Goal: Task Accomplishment & Management: Use online tool/utility

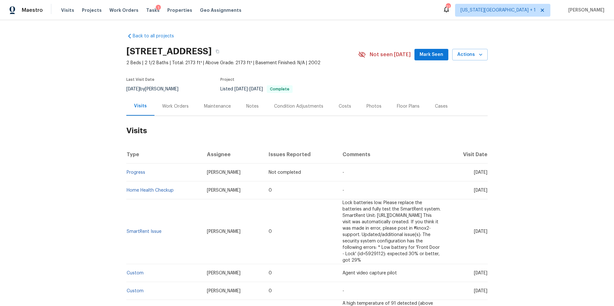
click at [146, 8] on span "Tasks" at bounding box center [152, 10] width 13 height 4
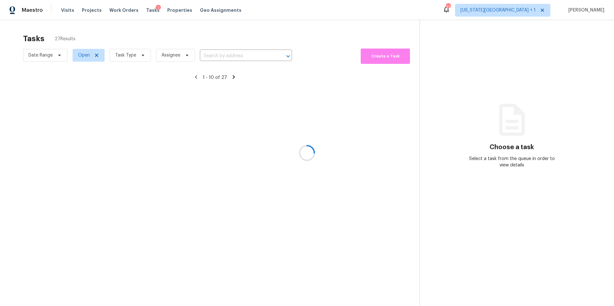
click at [135, 57] on div at bounding box center [307, 153] width 614 height 306
click at [134, 56] on div at bounding box center [307, 153] width 614 height 306
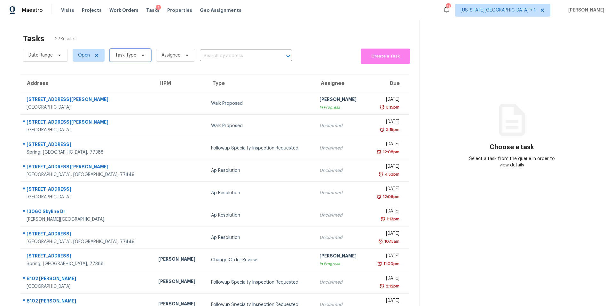
click at [132, 55] on span "Task Type" at bounding box center [125, 55] width 21 height 6
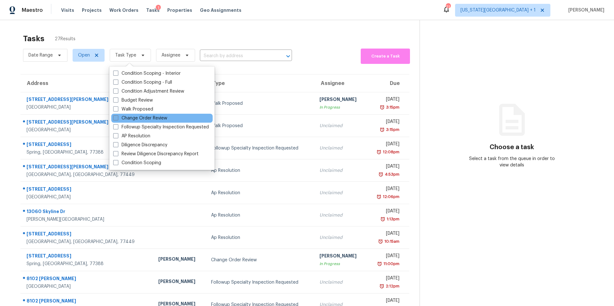
click at [121, 115] on label "Change Order Review" at bounding box center [140, 118] width 54 height 6
click at [117, 115] on input "Change Order Review" at bounding box center [115, 117] width 4 height 4
checkbox input "true"
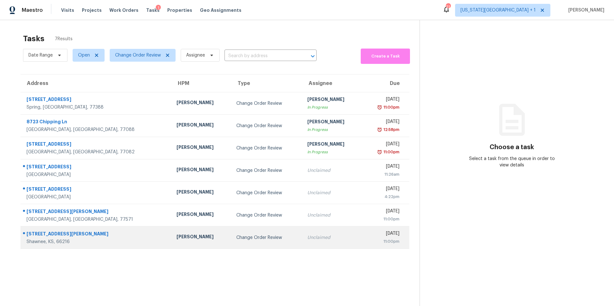
click at [176, 241] on div "[PERSON_NAME]" at bounding box center [201, 238] width 50 height 8
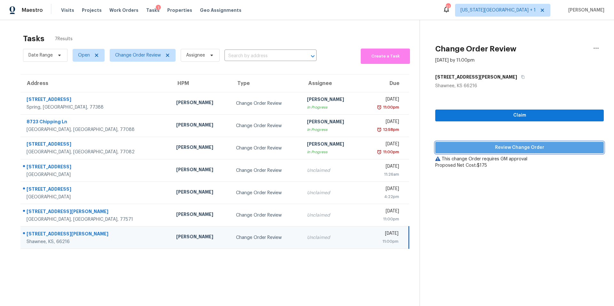
click at [446, 143] on button "Review Change Order" at bounding box center [519, 148] width 168 height 12
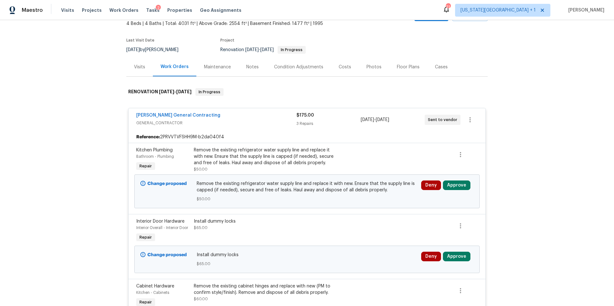
scroll to position [116, 0]
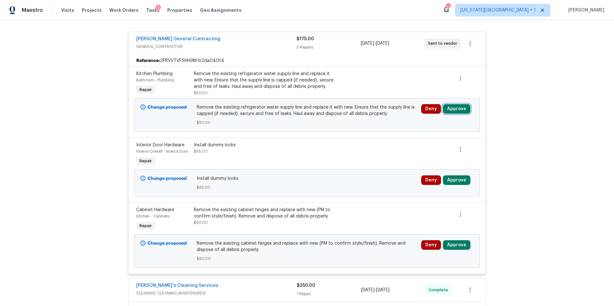
click at [449, 109] on button "Approve" at bounding box center [456, 109] width 27 height 10
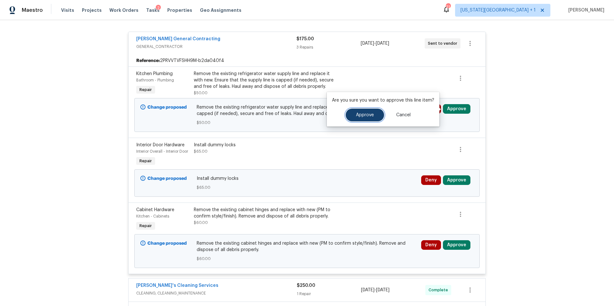
click at [360, 119] on button "Approve" at bounding box center [365, 115] width 38 height 13
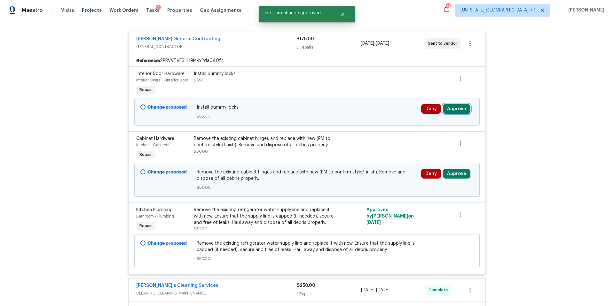
click at [459, 110] on button "Approve" at bounding box center [456, 109] width 27 height 10
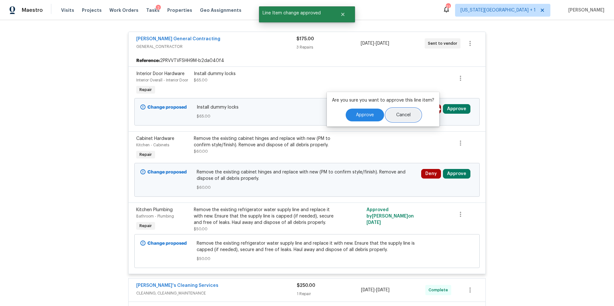
click at [391, 110] on button "Cancel" at bounding box center [403, 115] width 35 height 13
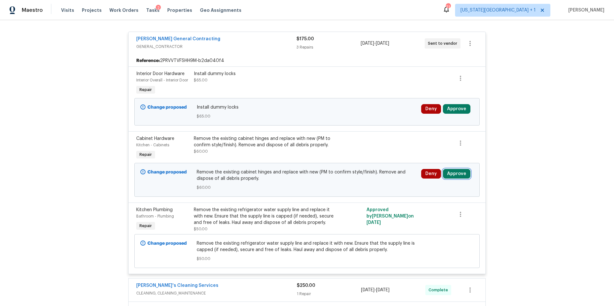
click at [452, 175] on button "Approve" at bounding box center [456, 174] width 27 height 10
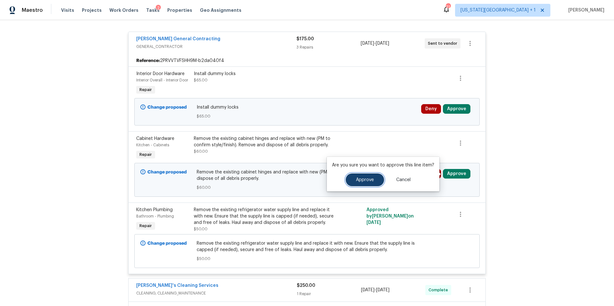
click at [371, 179] on span "Approve" at bounding box center [365, 180] width 18 height 5
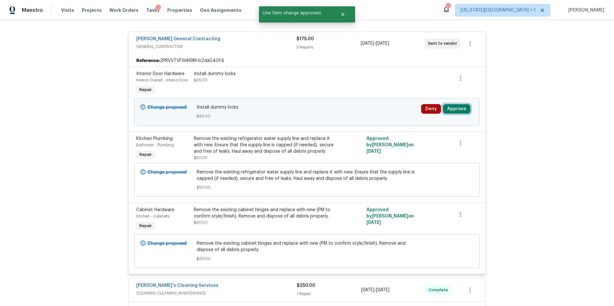
click at [453, 110] on button "Approve" at bounding box center [456, 109] width 27 height 10
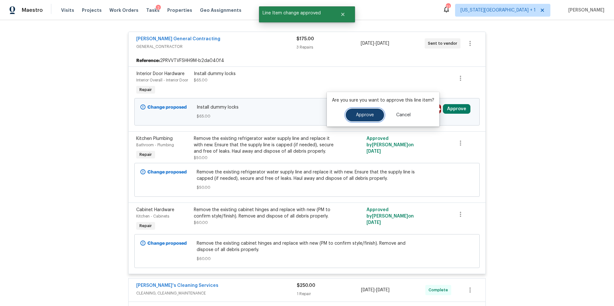
click at [369, 117] on span "Approve" at bounding box center [365, 115] width 18 height 5
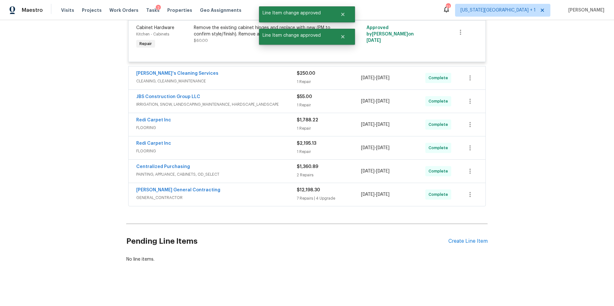
scroll to position [0, 0]
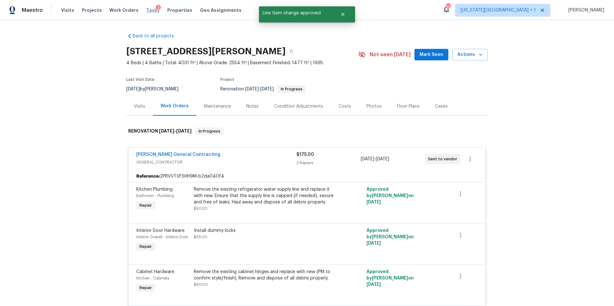
click at [146, 12] on span "Tasks" at bounding box center [152, 10] width 13 height 4
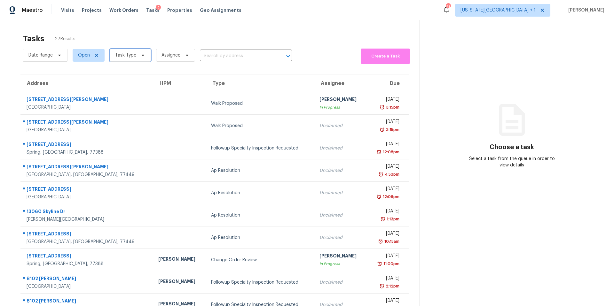
click at [129, 56] on span "Task Type" at bounding box center [125, 55] width 21 height 6
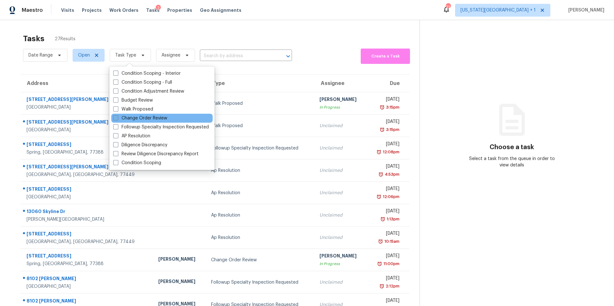
click at [122, 117] on label "Change Order Review" at bounding box center [140, 118] width 54 height 6
click at [117, 117] on input "Change Order Review" at bounding box center [115, 117] width 4 height 4
checkbox input "true"
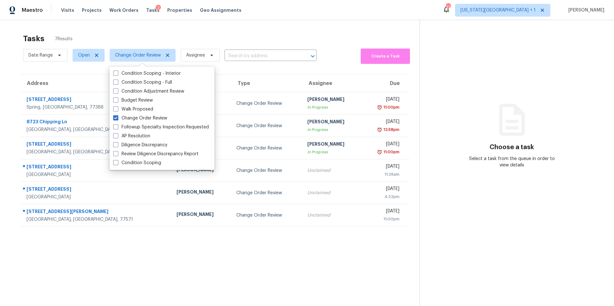
click at [174, 34] on div "Tasks 7 Results" at bounding box center [221, 38] width 396 height 17
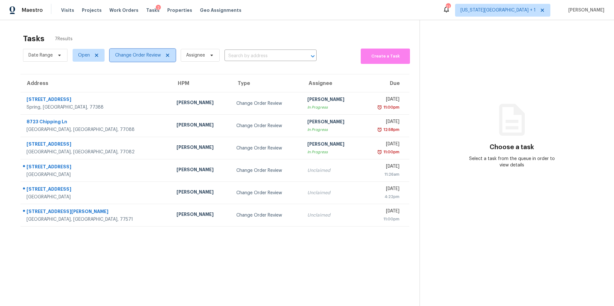
click at [152, 59] on span "Change Order Review" at bounding box center [143, 55] width 66 height 13
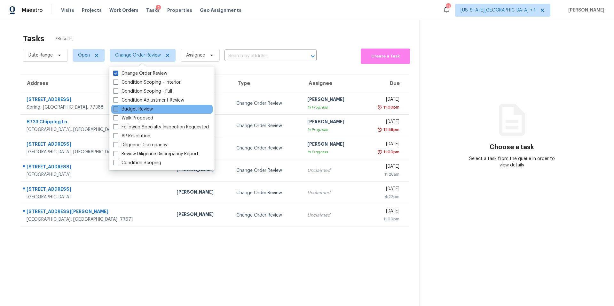
click at [123, 109] on label "Budget Review" at bounding box center [133, 109] width 40 height 6
click at [117, 109] on input "Budget Review" at bounding box center [115, 108] width 4 height 4
checkbox input "true"
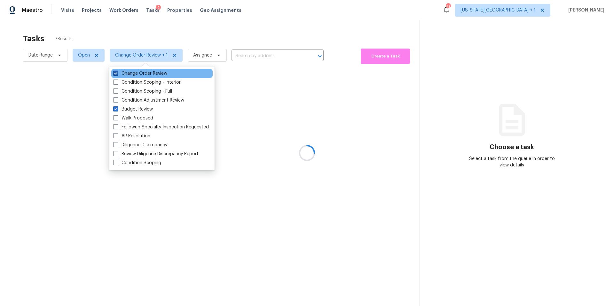
click at [122, 73] on label "Change Order Review" at bounding box center [140, 73] width 54 height 6
click at [117, 73] on input "Change Order Review" at bounding box center [115, 72] width 4 height 4
checkbox input "false"
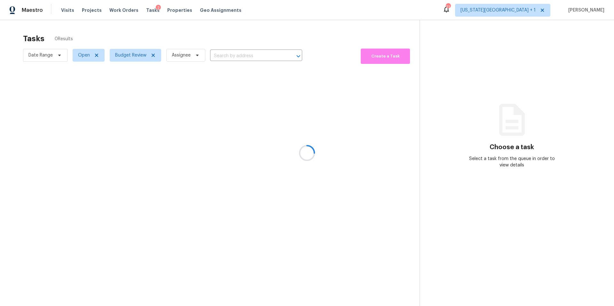
click at [138, 25] on div at bounding box center [307, 153] width 614 height 306
